Goal: Task Accomplishment & Management: Complete application form

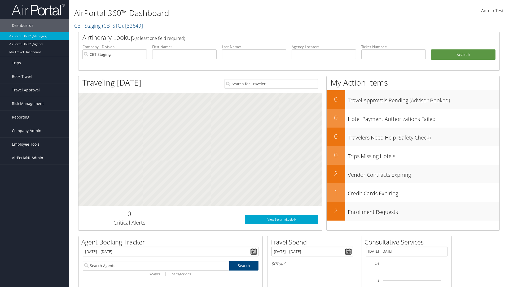
click at [34, 158] on span "AirPortal® Admin" at bounding box center [27, 157] width 31 height 13
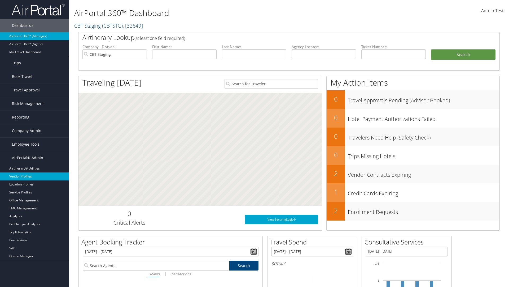
click at [34, 176] on link "Vendor Profiles" at bounding box center [34, 176] width 69 height 8
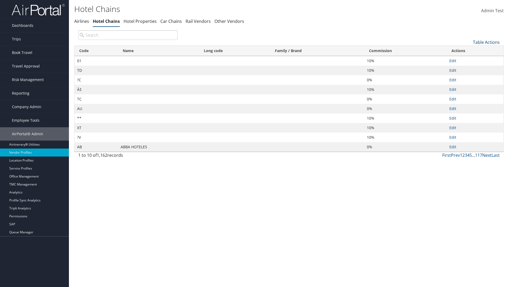
click at [487, 42] on link "Table Actions" at bounding box center [486, 42] width 27 height 6
click at [469, 50] on link "New Record" at bounding box center [469, 50] width 70 height 9
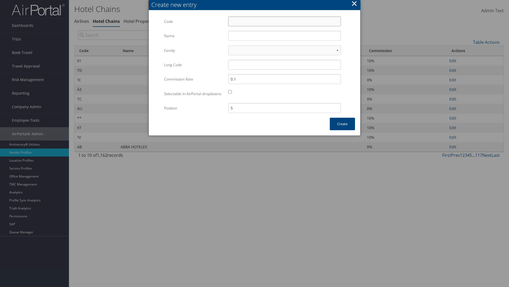
click at [285, 21] on input "Code" at bounding box center [284, 21] width 113 height 10
type input "_J"
type input "Yotel"
click at [285, 36] on input "Yotel" at bounding box center [284, 36] width 113 height 10
type input "_J"
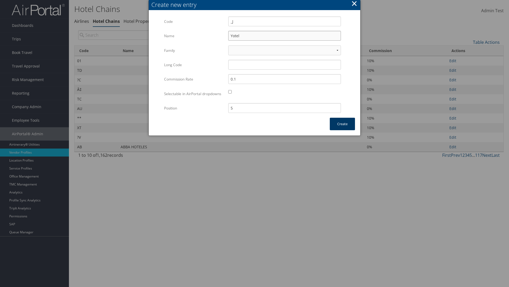
type input "Yotel"
click at [343, 129] on button "Create" at bounding box center [342, 124] width 25 height 12
